Goal: Information Seeking & Learning: Learn about a topic

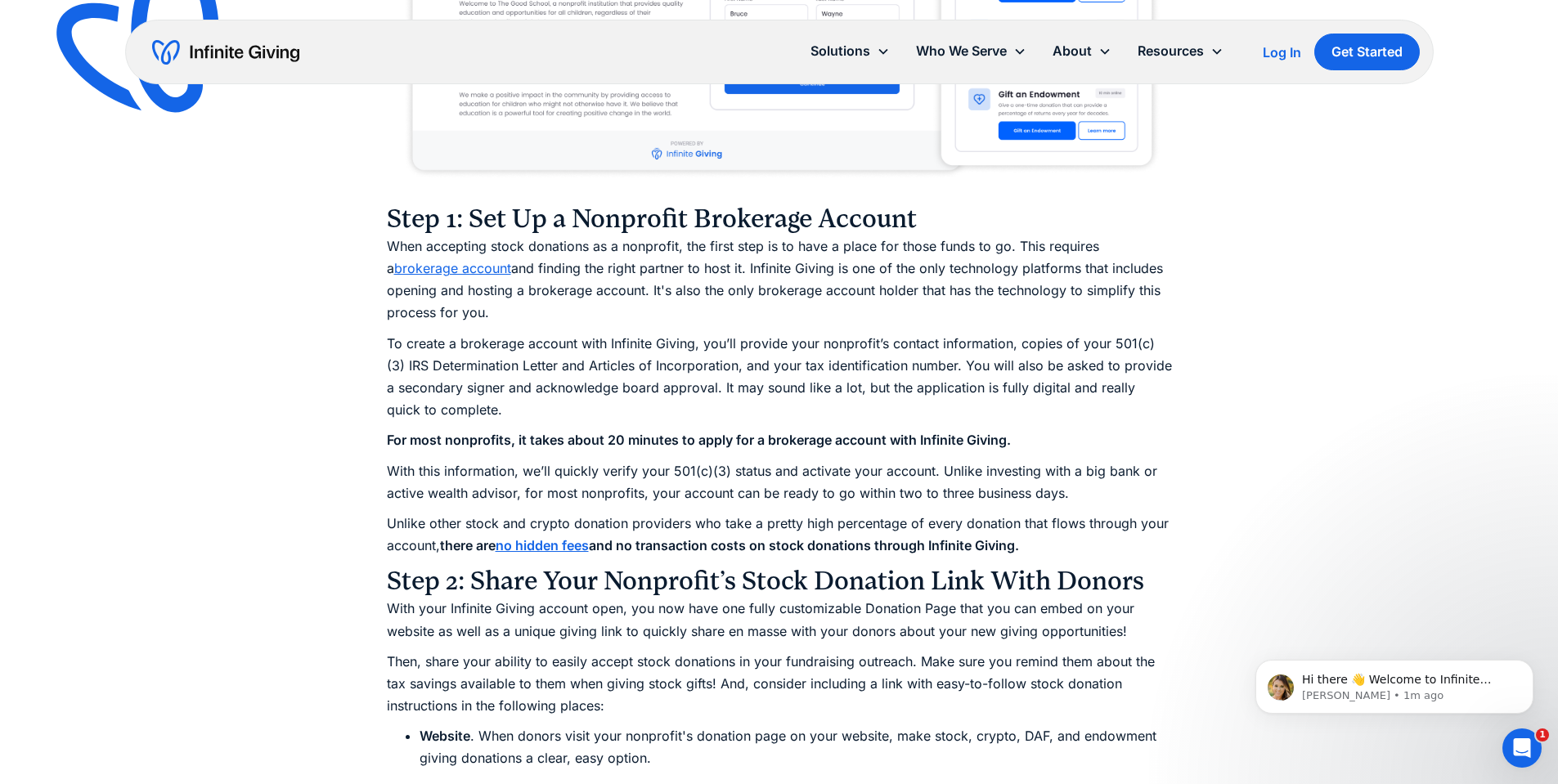
scroll to position [2125, 0]
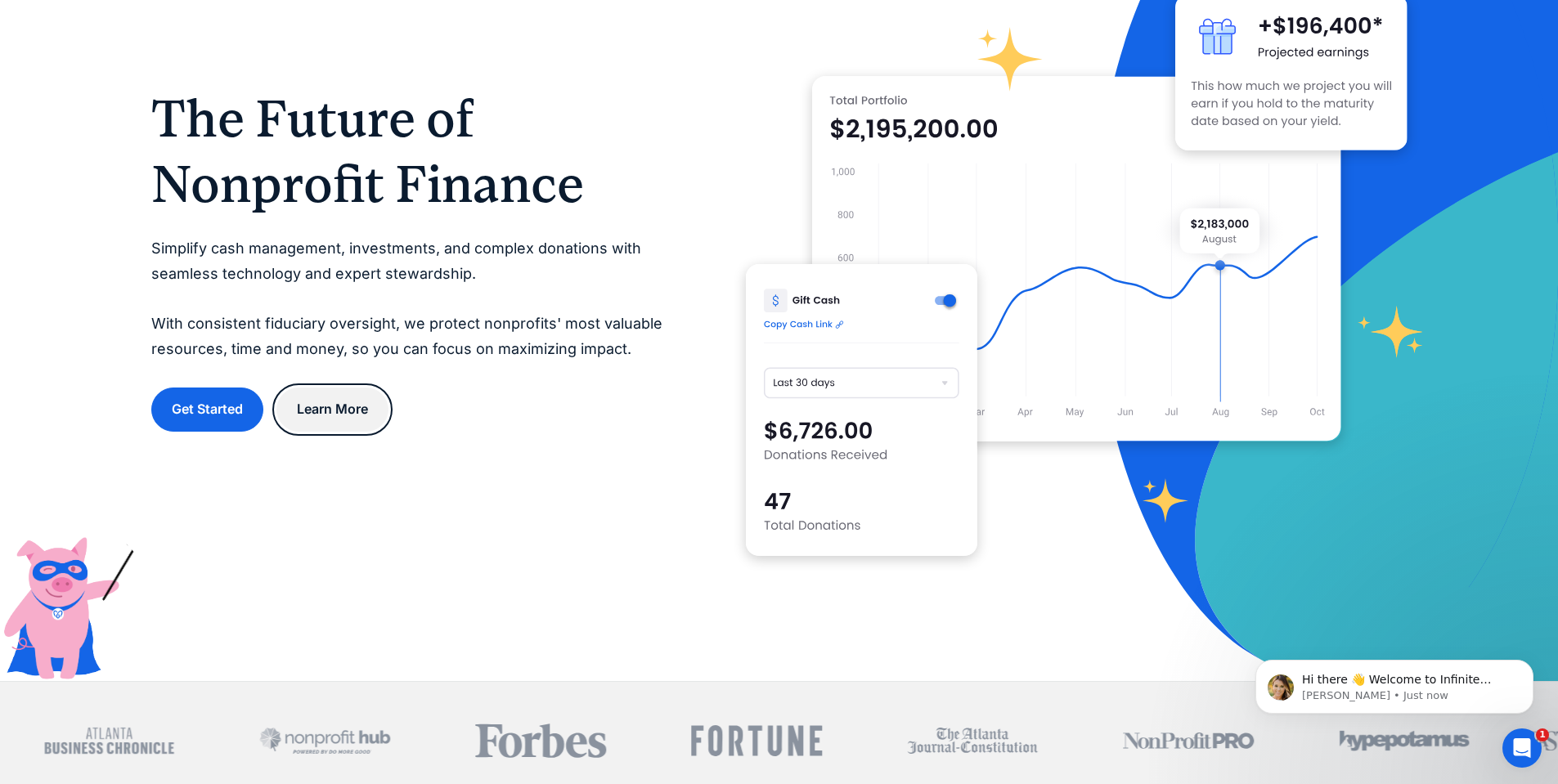
click at [339, 399] on link "Learn More" at bounding box center [332, 408] width 112 height 43
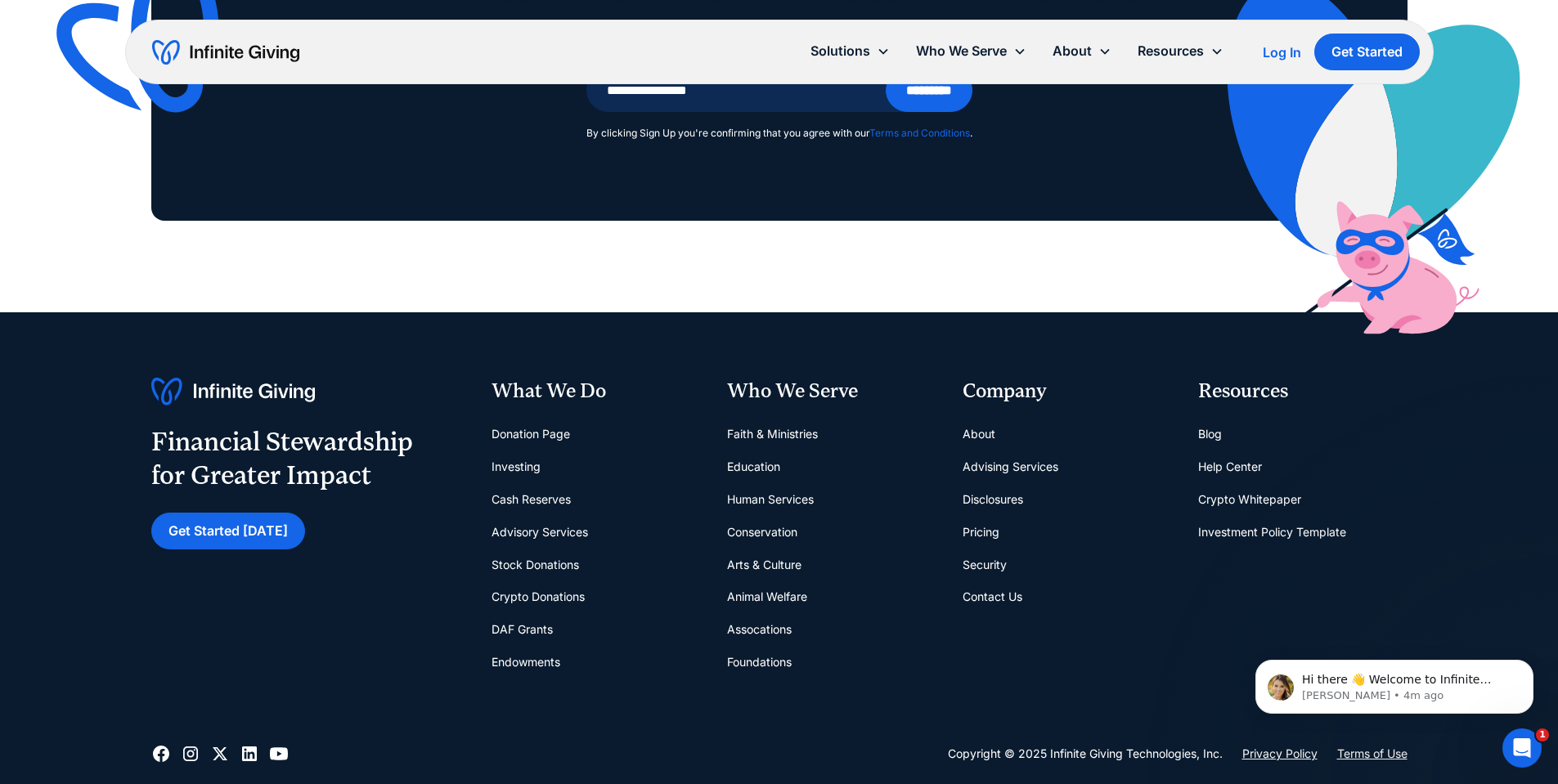
scroll to position [11118, 0]
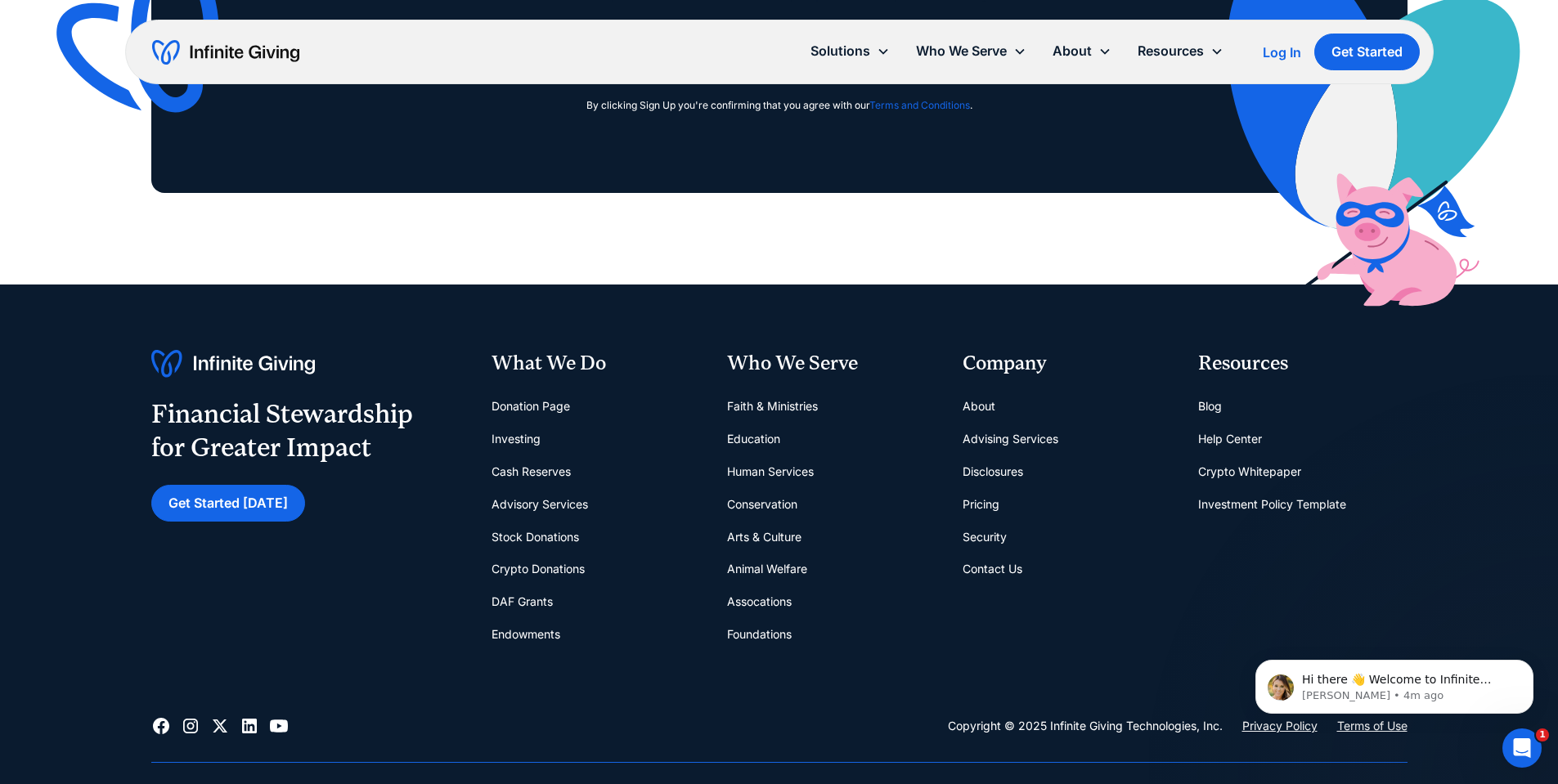
click at [987, 503] on link "Pricing" at bounding box center [981, 505] width 37 height 32
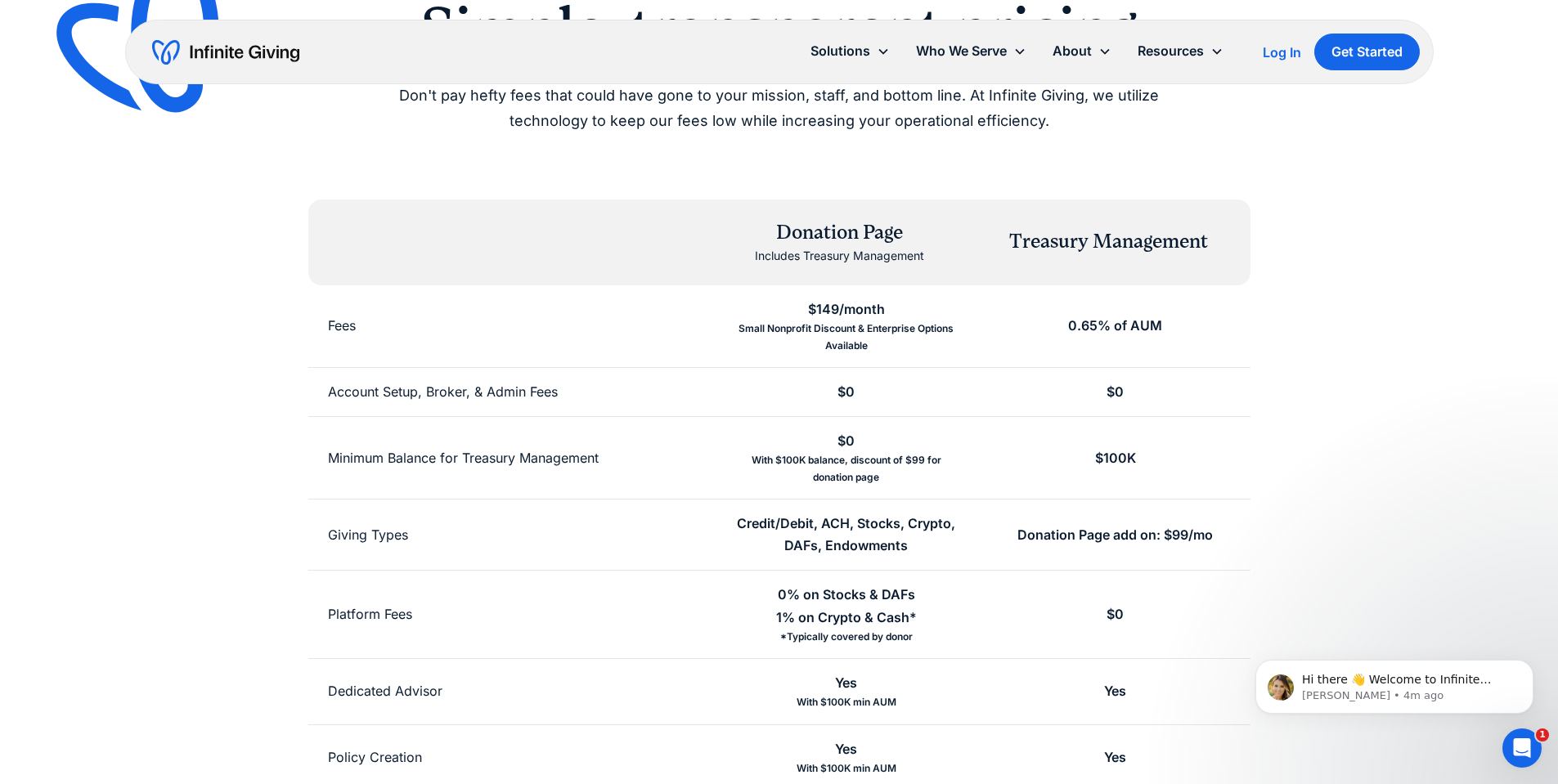
scroll to position [245, 0]
